Goal: Browse casually: Explore the website without a specific task or goal

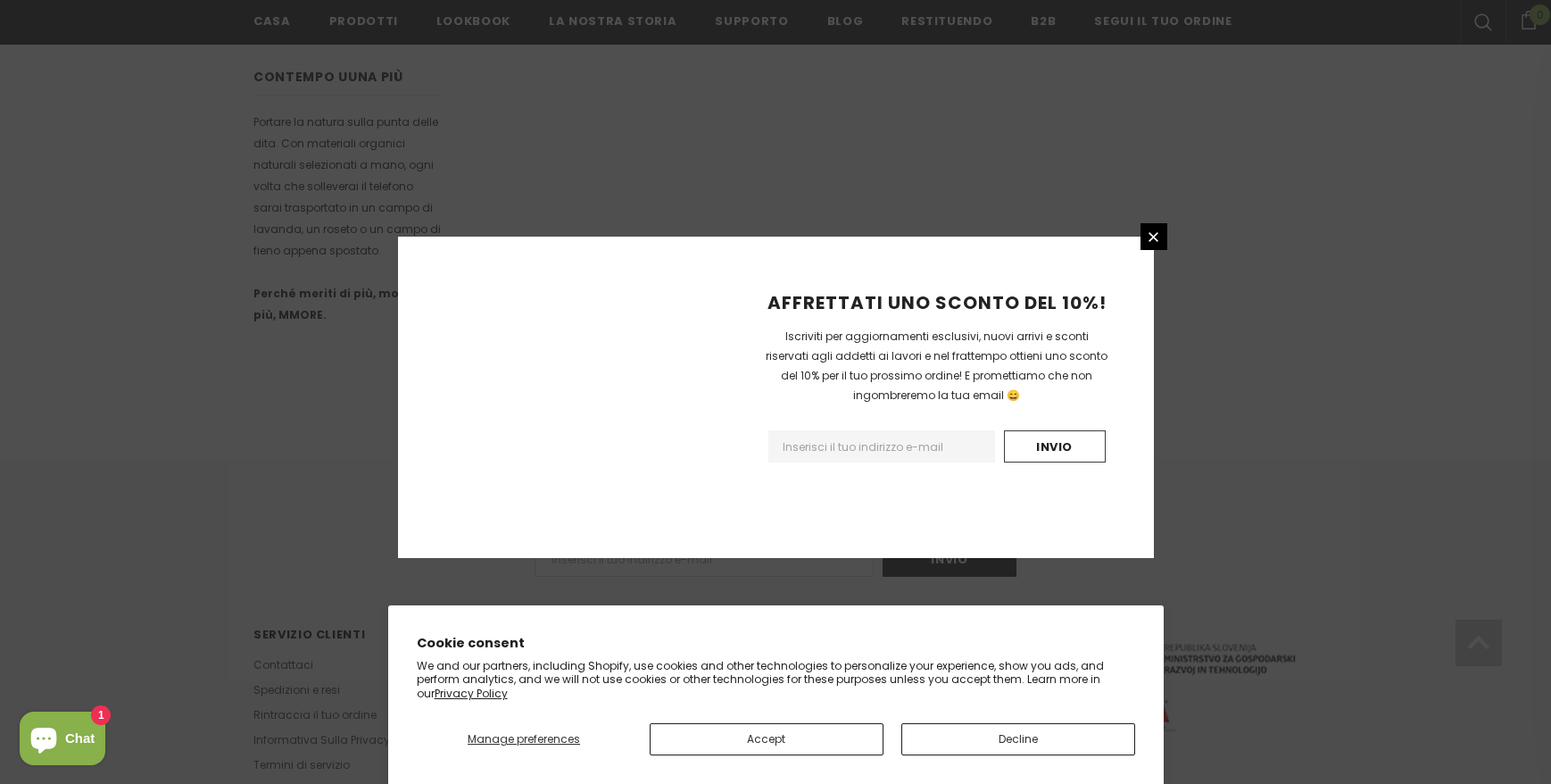
scroll to position [1046, 0]
